Goal: Task Accomplishment & Management: Manage account settings

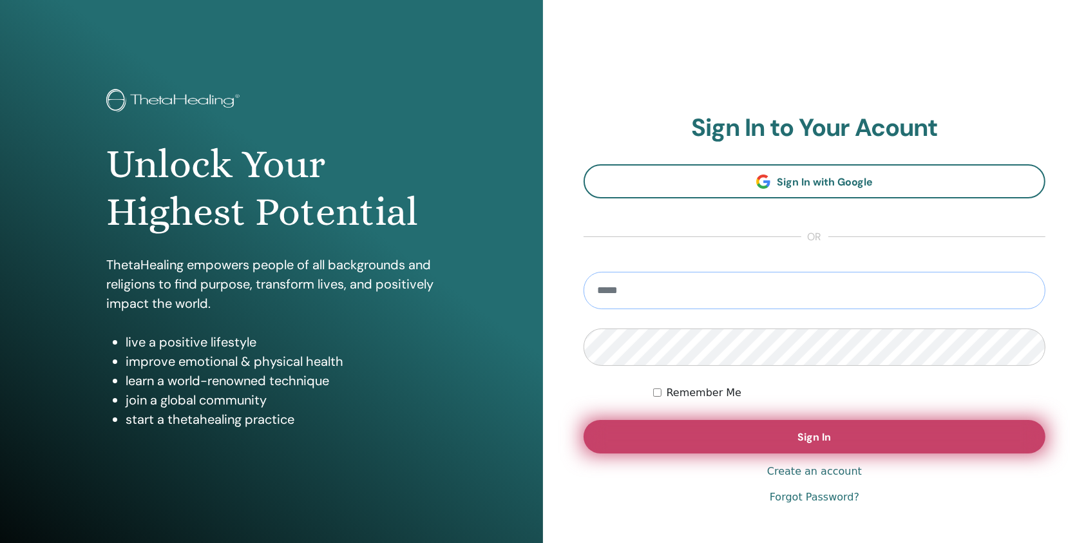
type input "**********"
click at [685, 432] on button "Sign In" at bounding box center [814, 436] width 462 height 33
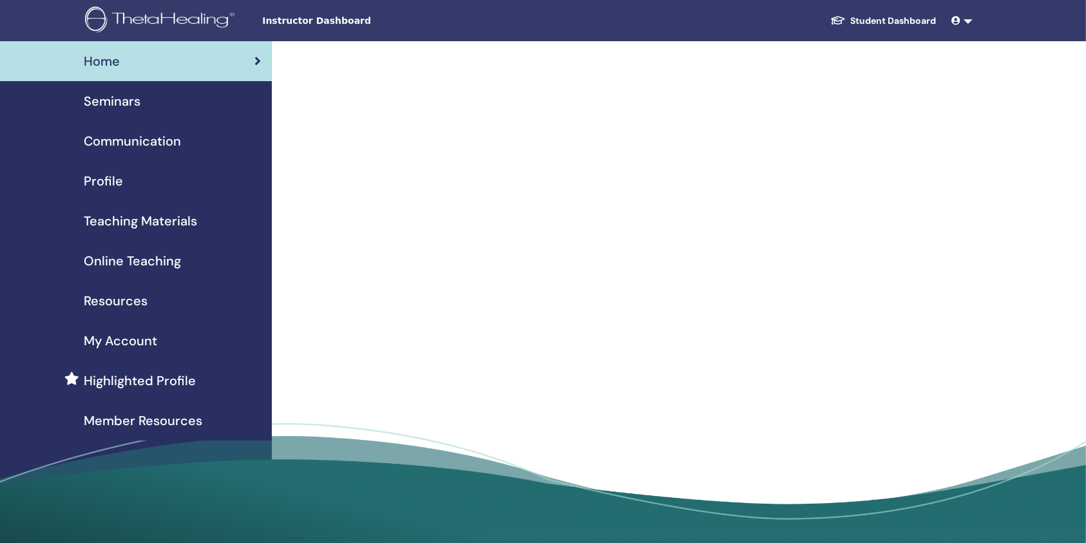
click at [135, 109] on span "Seminars" at bounding box center [112, 100] width 57 height 19
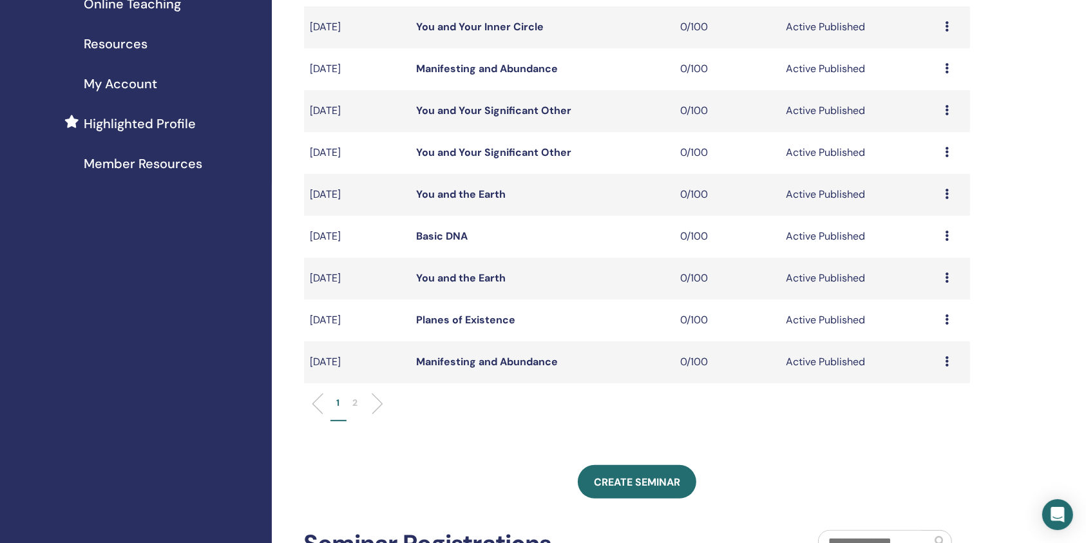
scroll to position [258, 0]
click at [355, 402] on p "2" at bounding box center [355, 402] width 5 height 14
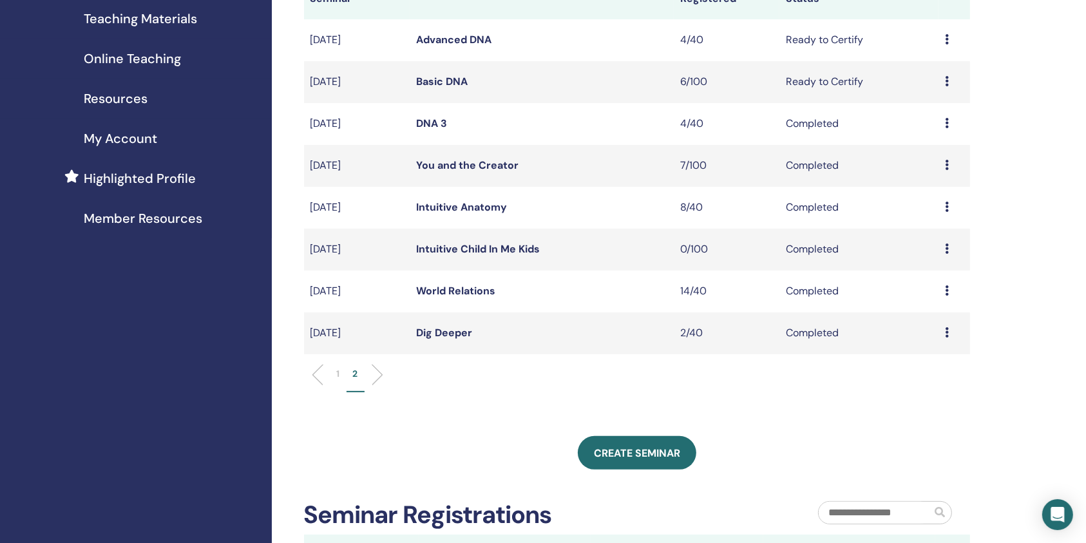
scroll to position [86, 0]
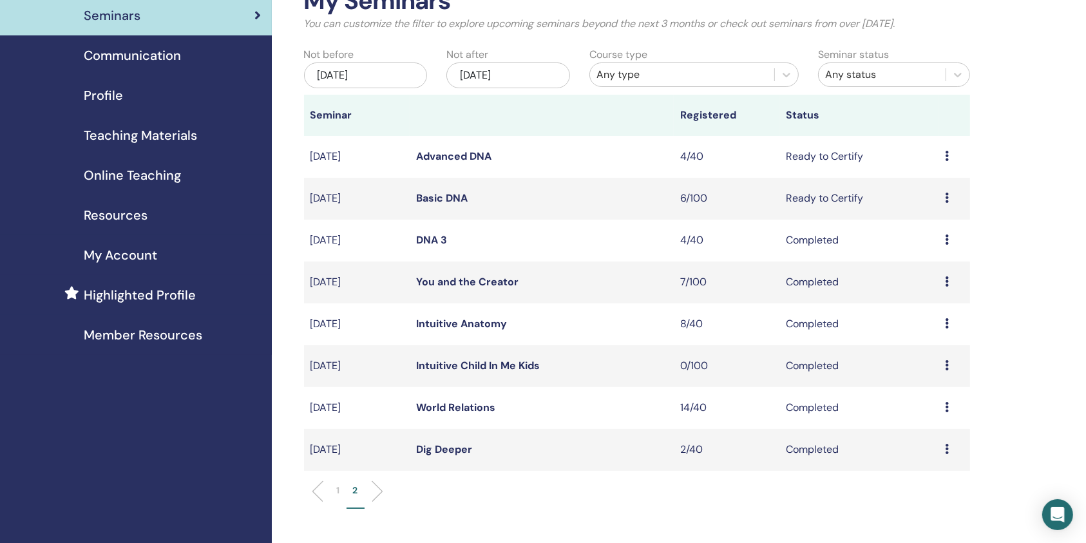
click at [458, 158] on link "Advanced DNA" at bounding box center [453, 156] width 75 height 14
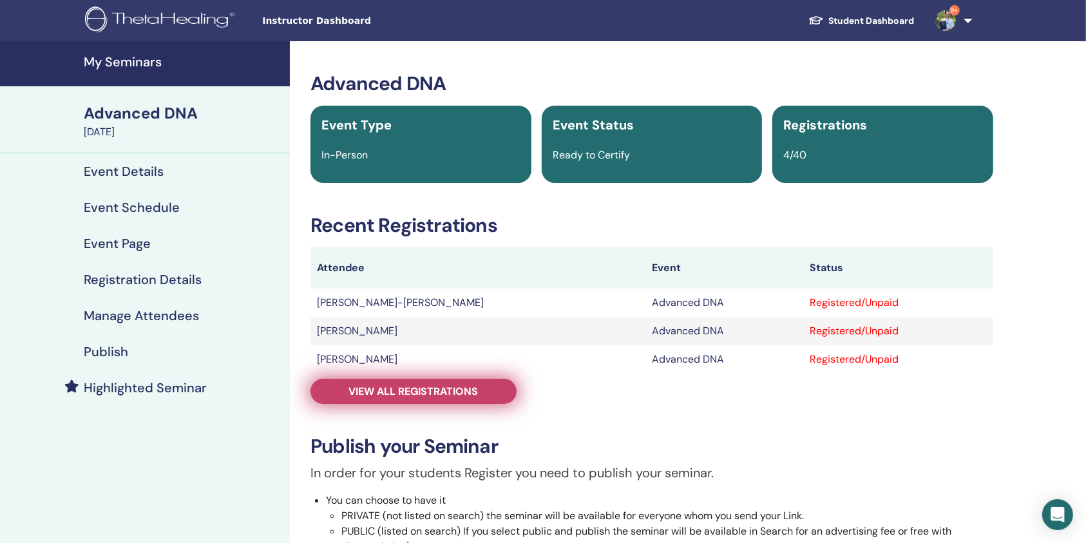
click at [469, 399] on link "View all registrations" at bounding box center [413, 391] width 206 height 25
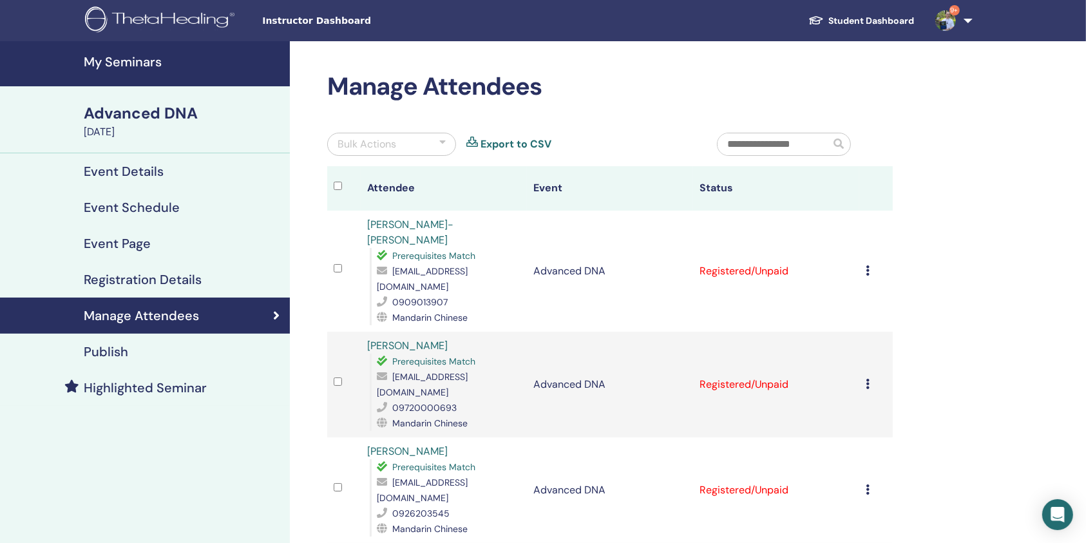
click at [865, 265] on icon at bounding box center [867, 270] width 4 height 10
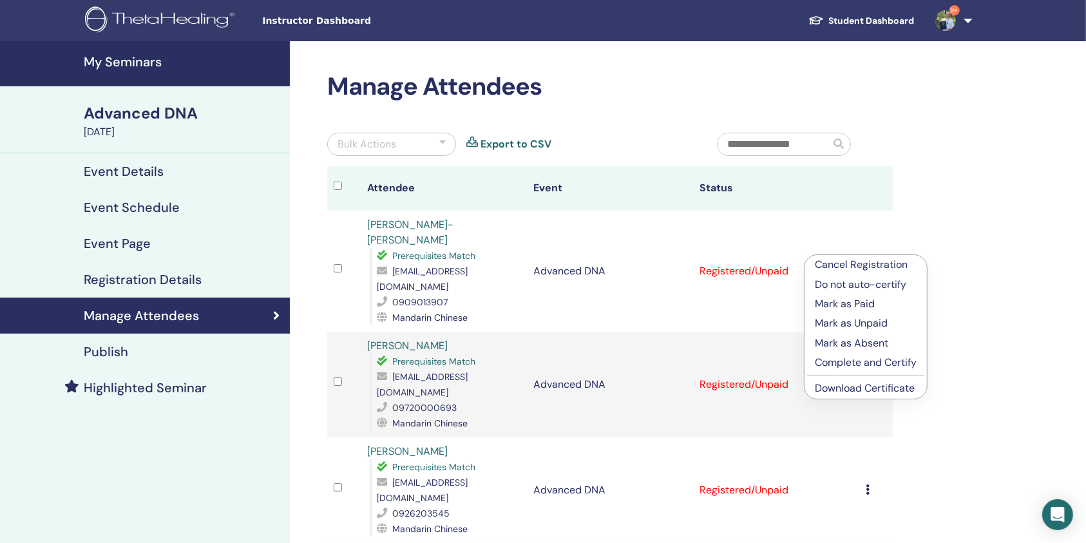
click at [855, 361] on p "Complete and Certify" at bounding box center [865, 362] width 102 height 15
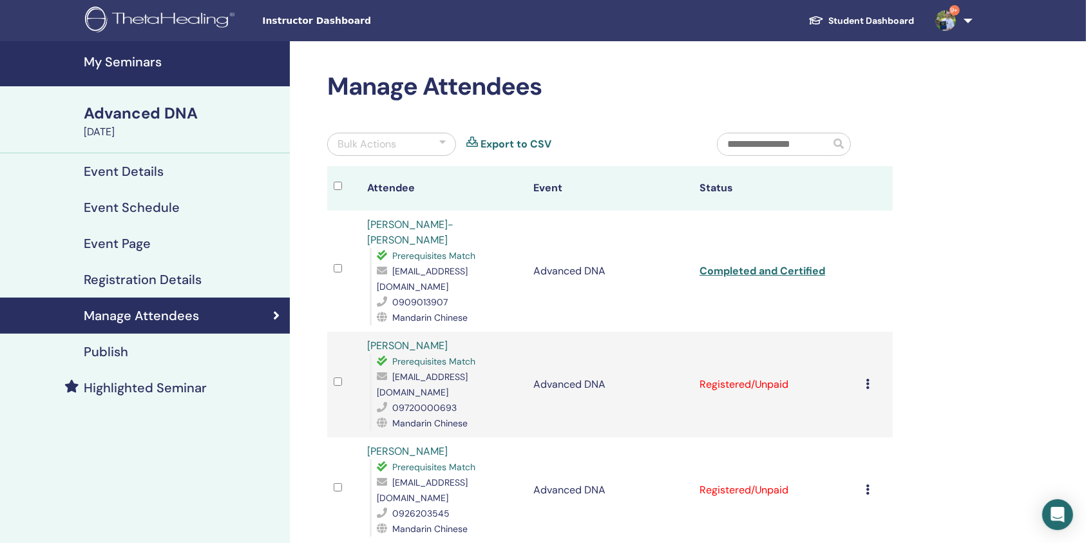
click at [869, 379] on icon at bounding box center [867, 384] width 4 height 10
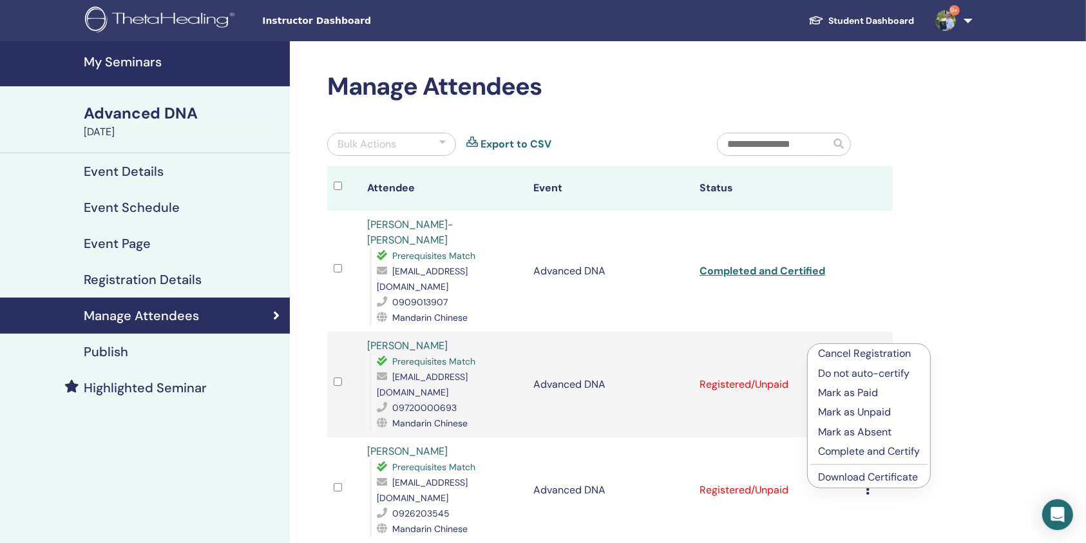
click at [865, 446] on p "Complete and Certify" at bounding box center [869, 451] width 102 height 15
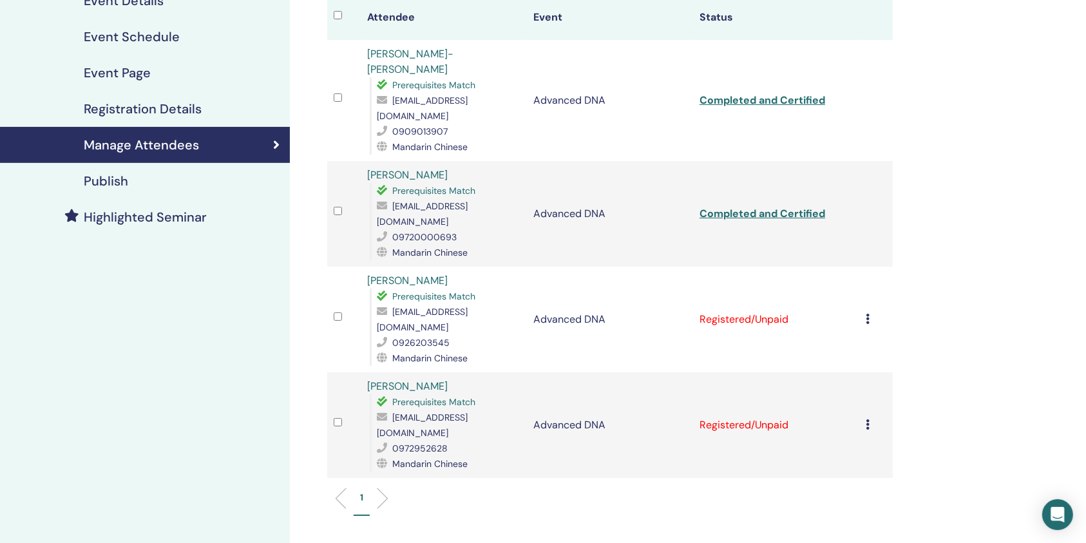
scroll to position [171, 0]
click at [869, 313] on icon at bounding box center [867, 318] width 4 height 10
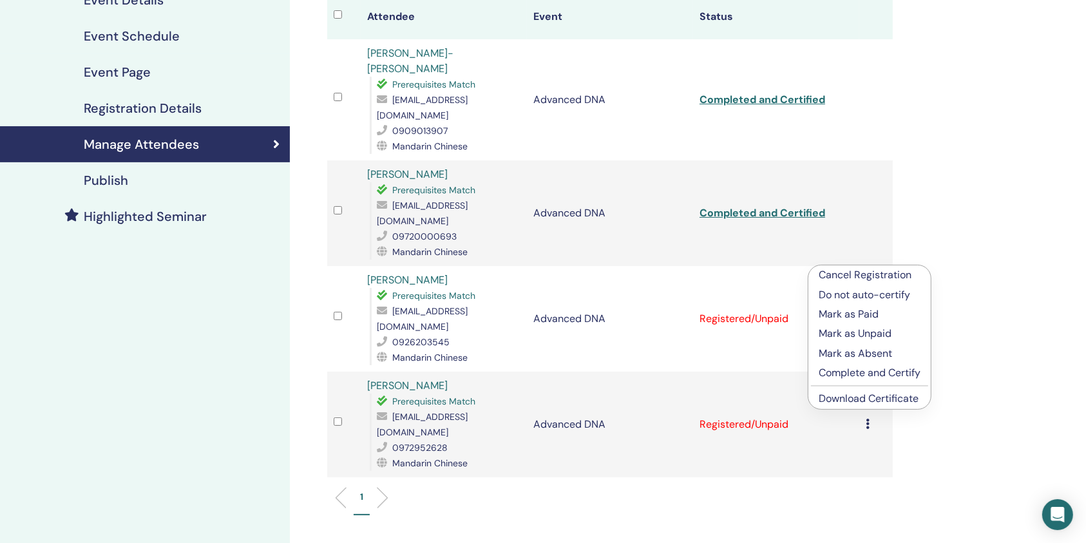
click at [855, 368] on p "Complete and Certify" at bounding box center [869, 372] width 102 height 15
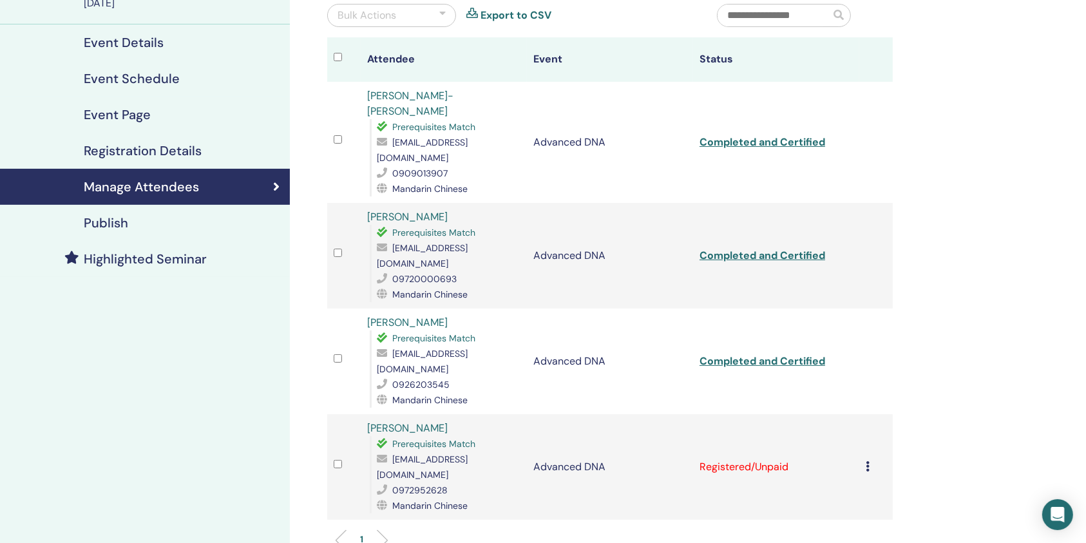
scroll to position [171, 0]
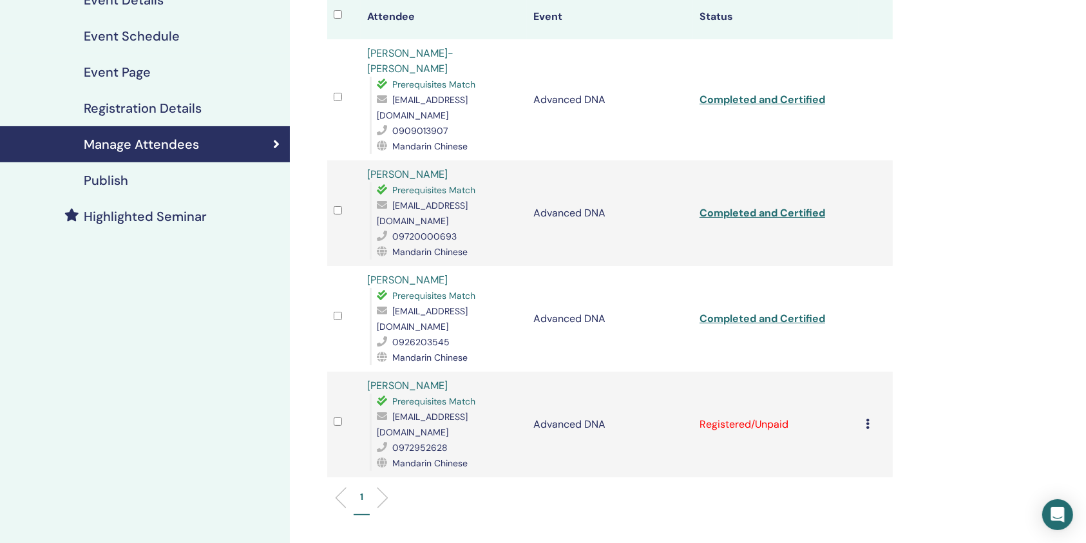
click at [869, 419] on icon at bounding box center [867, 424] width 4 height 10
click at [851, 452] on p "Complete and Certify" at bounding box center [869, 455] width 102 height 15
